Goal: Transaction & Acquisition: Purchase product/service

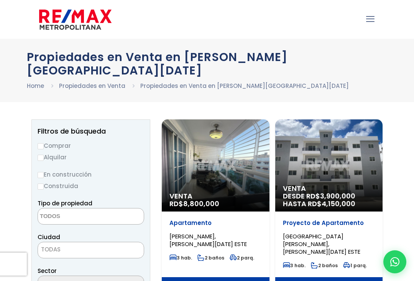
select select
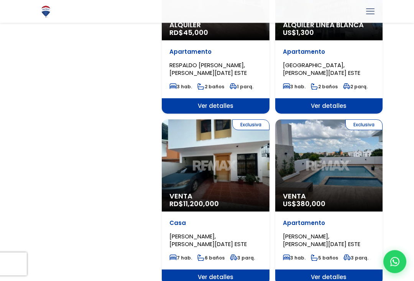
scroll to position [1250, 0]
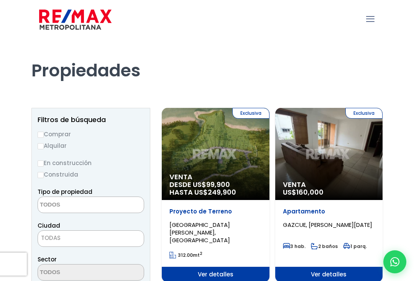
select select
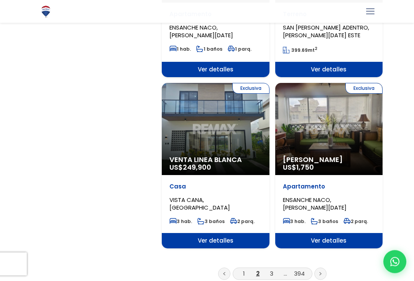
scroll to position [1299, 0]
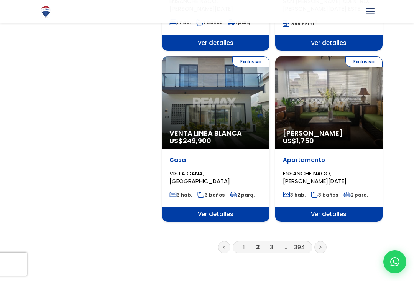
click at [320, 246] on icon at bounding box center [321, 247] width 2 height 3
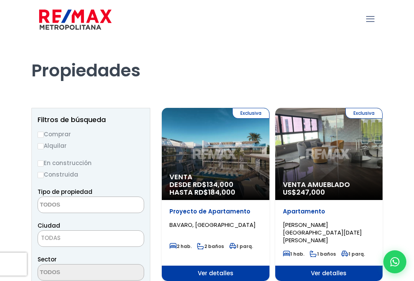
select select
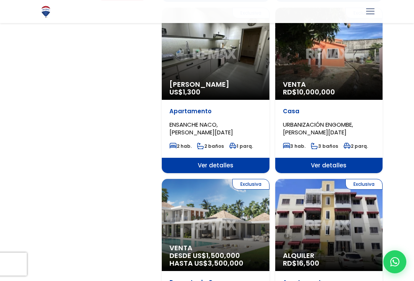
scroll to position [545, 0]
